Goal: Task Accomplishment & Management: Use online tool/utility

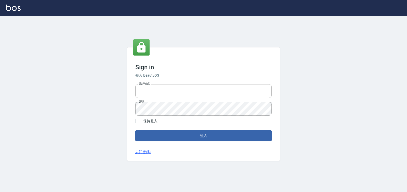
type input "0938245198"
click at [181, 144] on div "Sign in 登入 BeautyOS 電話號碼 [PHONE_NUMBER] 電話號碼 密碼 密碼 保持登入 登入 忘記密碼?" at bounding box center [203, 105] width 153 height 114
click at [186, 138] on button "登入" at bounding box center [203, 136] width 136 height 11
